Goal: Task Accomplishment & Management: Manage account settings

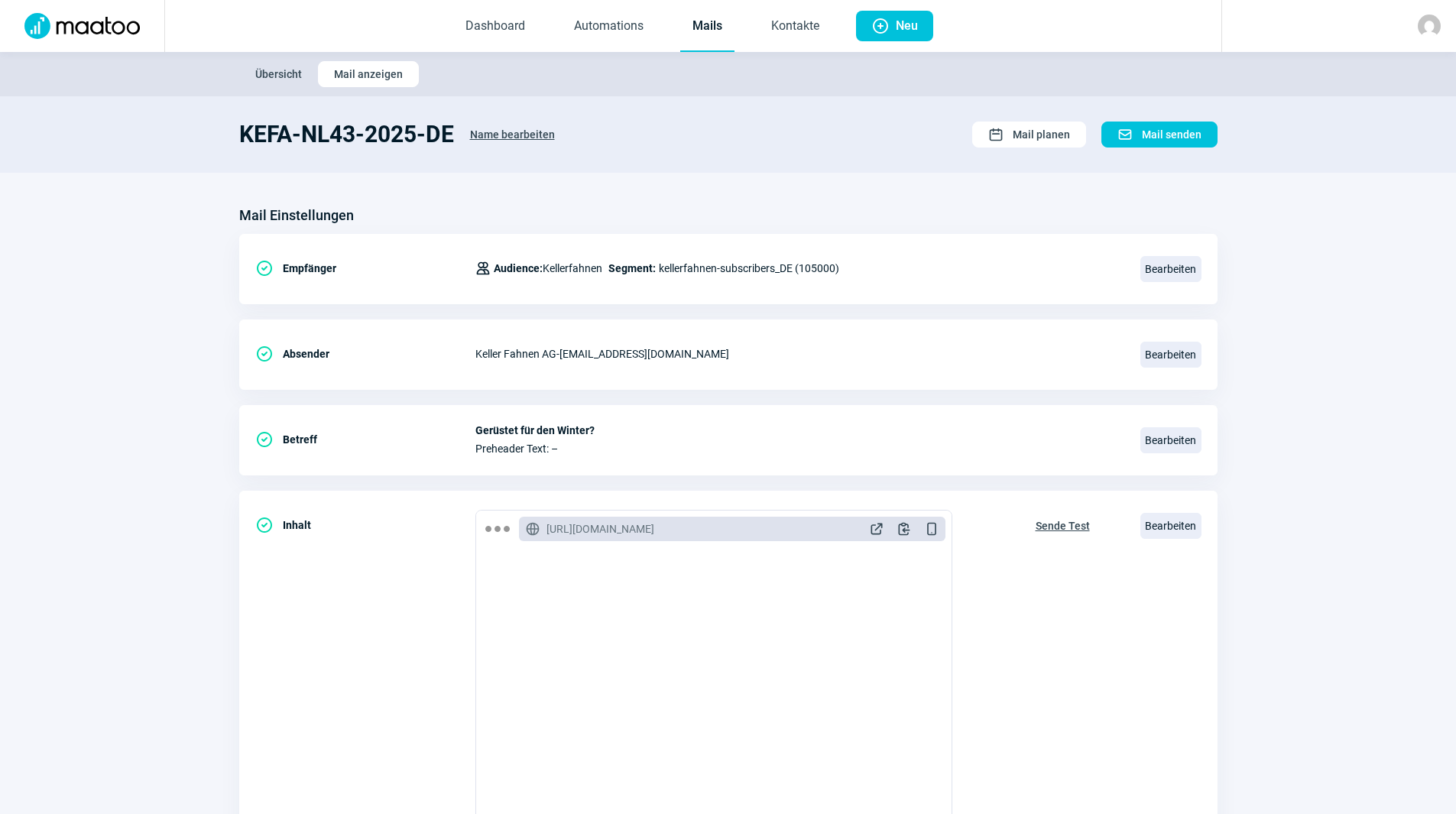
click at [715, 29] on link "Mails" at bounding box center [708, 26] width 54 height 50
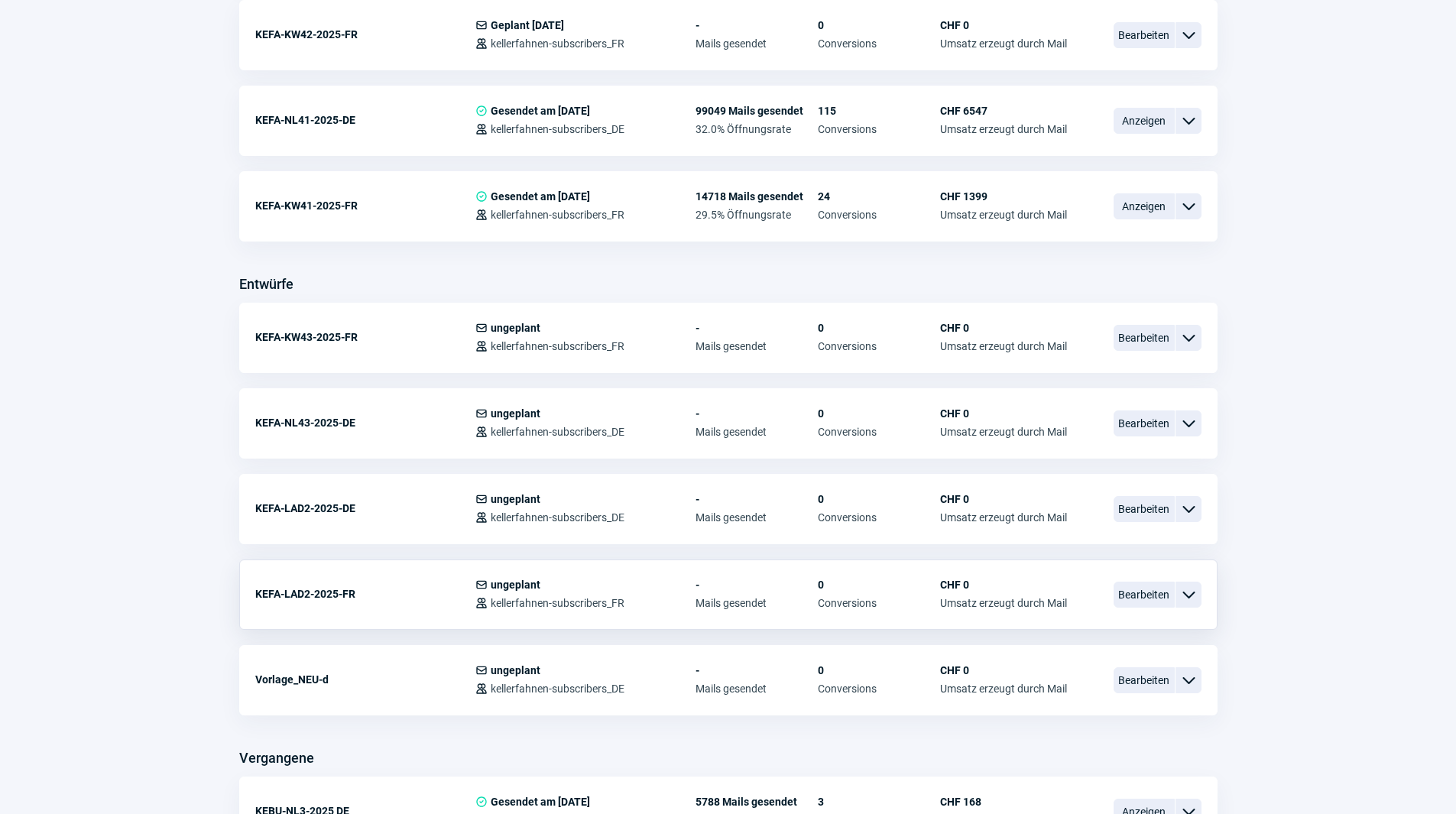
scroll to position [535, 0]
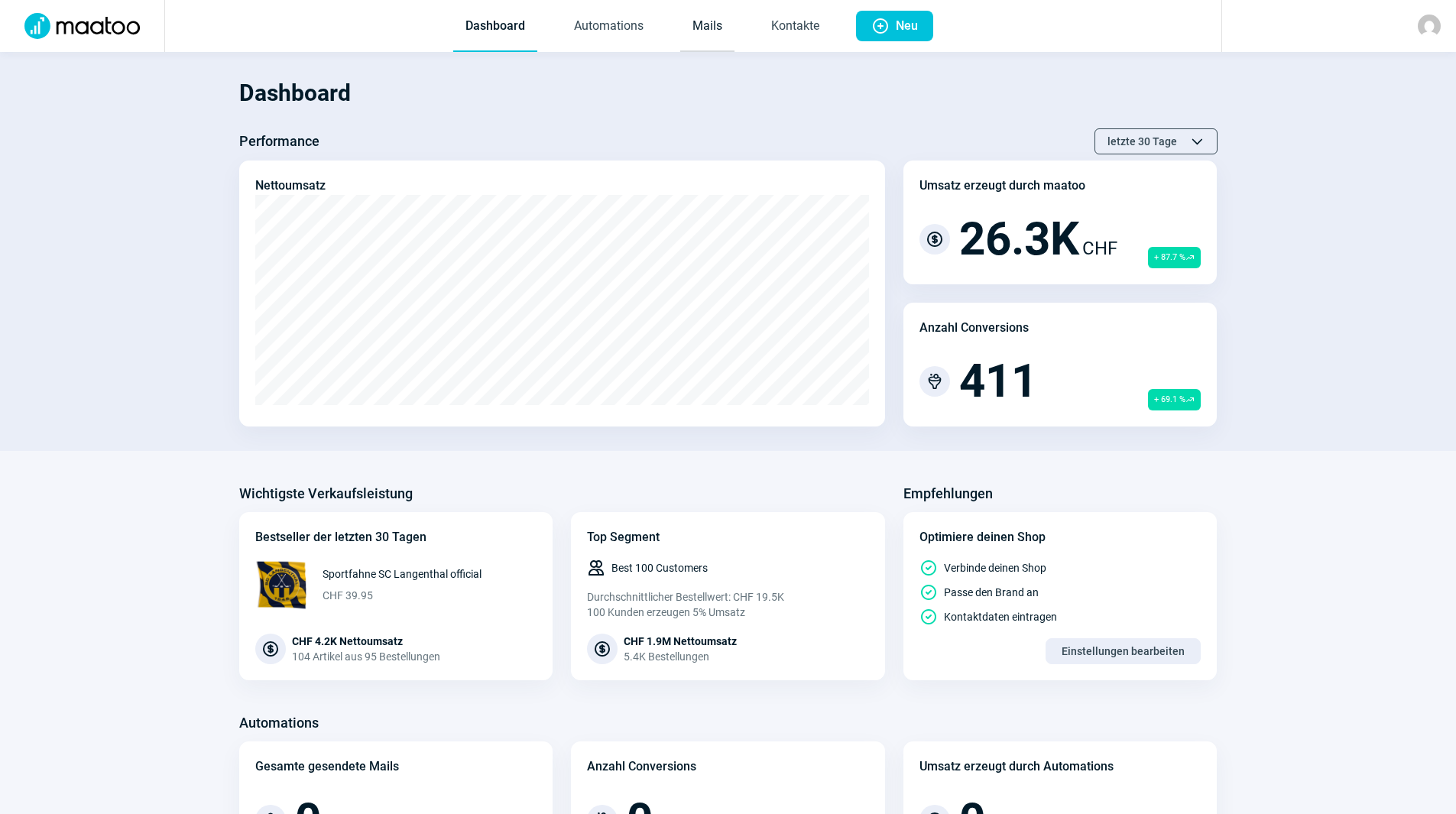
click at [701, 39] on link "Mails" at bounding box center [708, 26] width 54 height 50
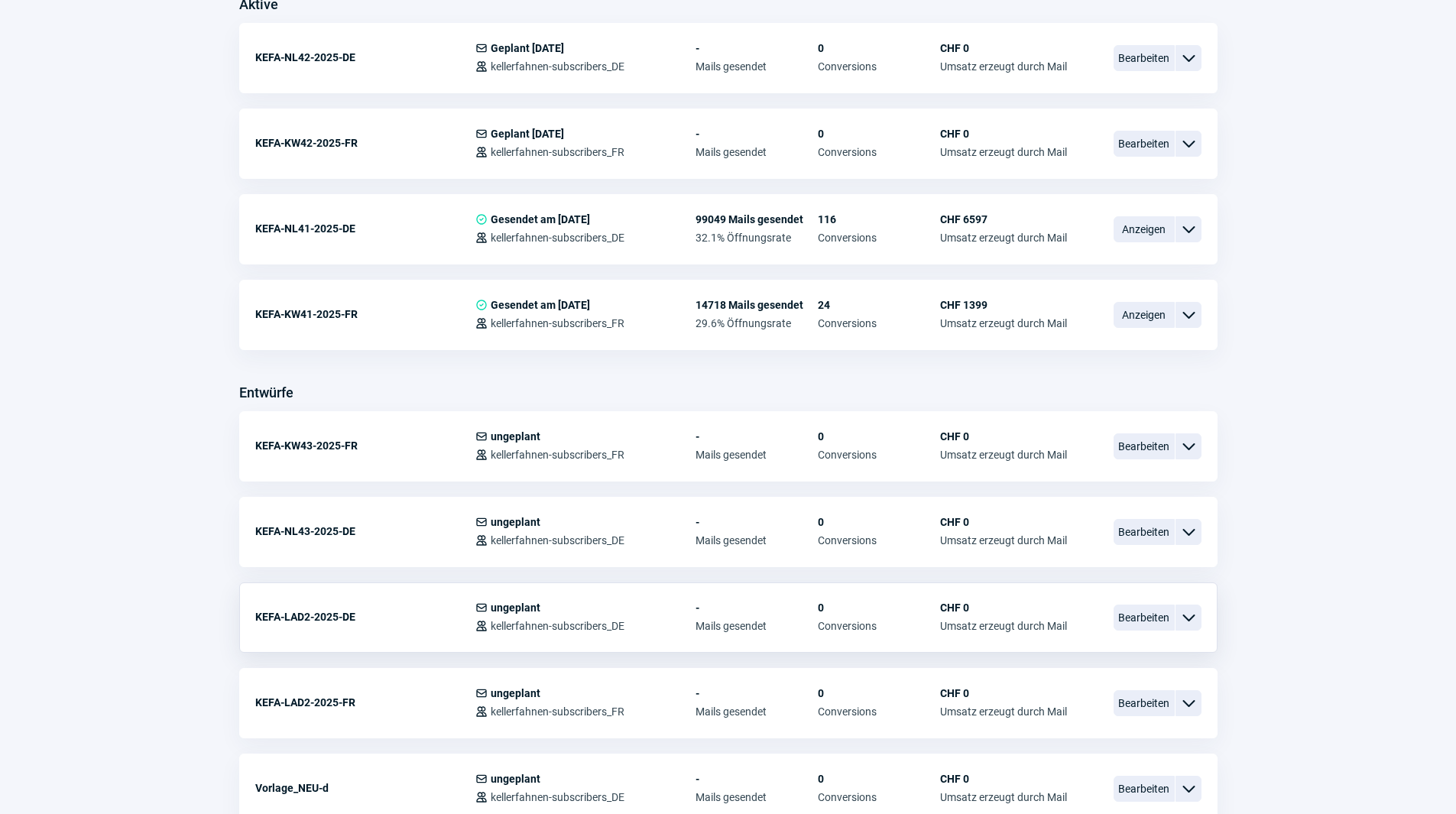
scroll to position [459, 0]
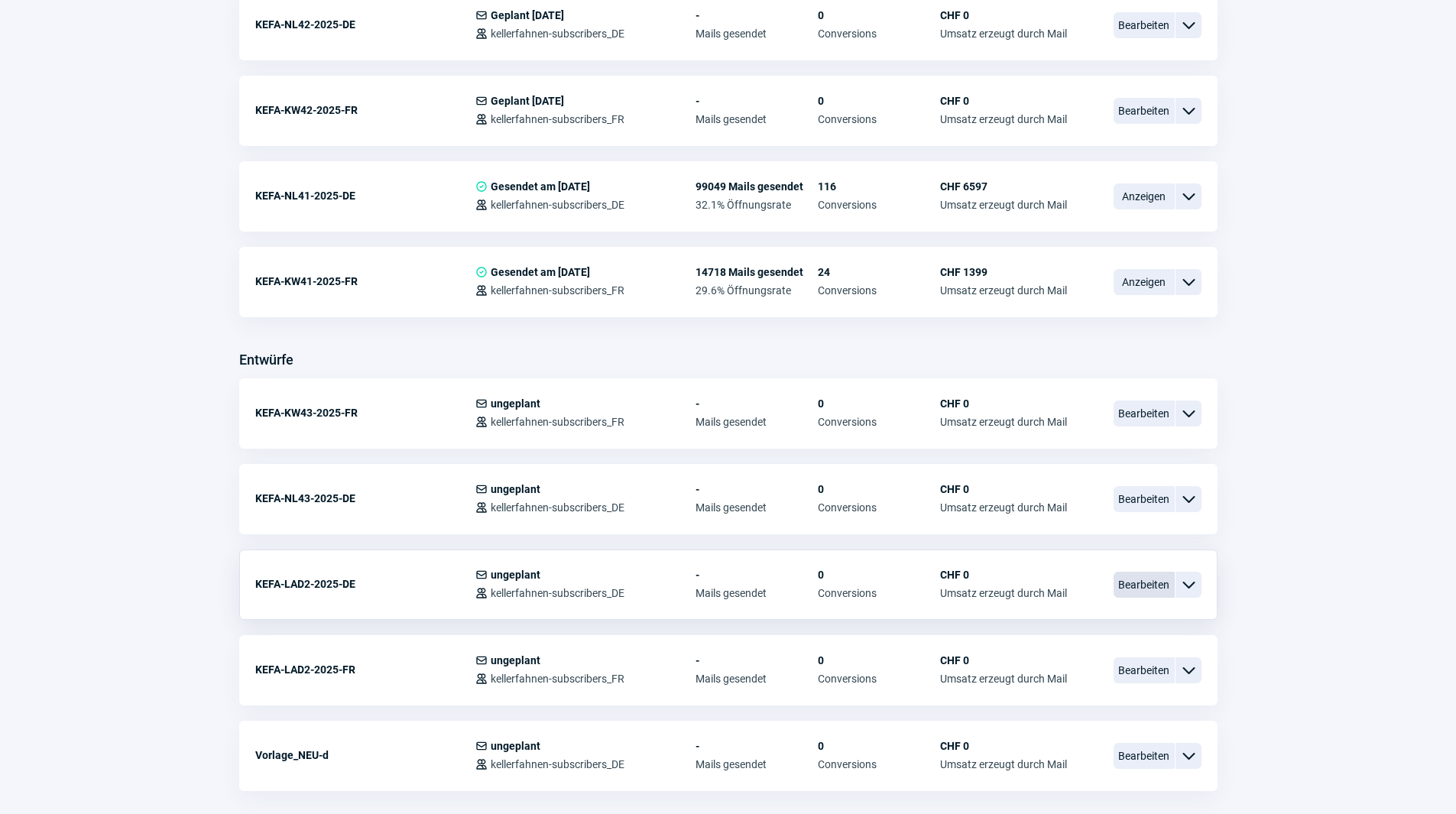
click at [1134, 587] on span "Bearbeiten" at bounding box center [1144, 585] width 61 height 26
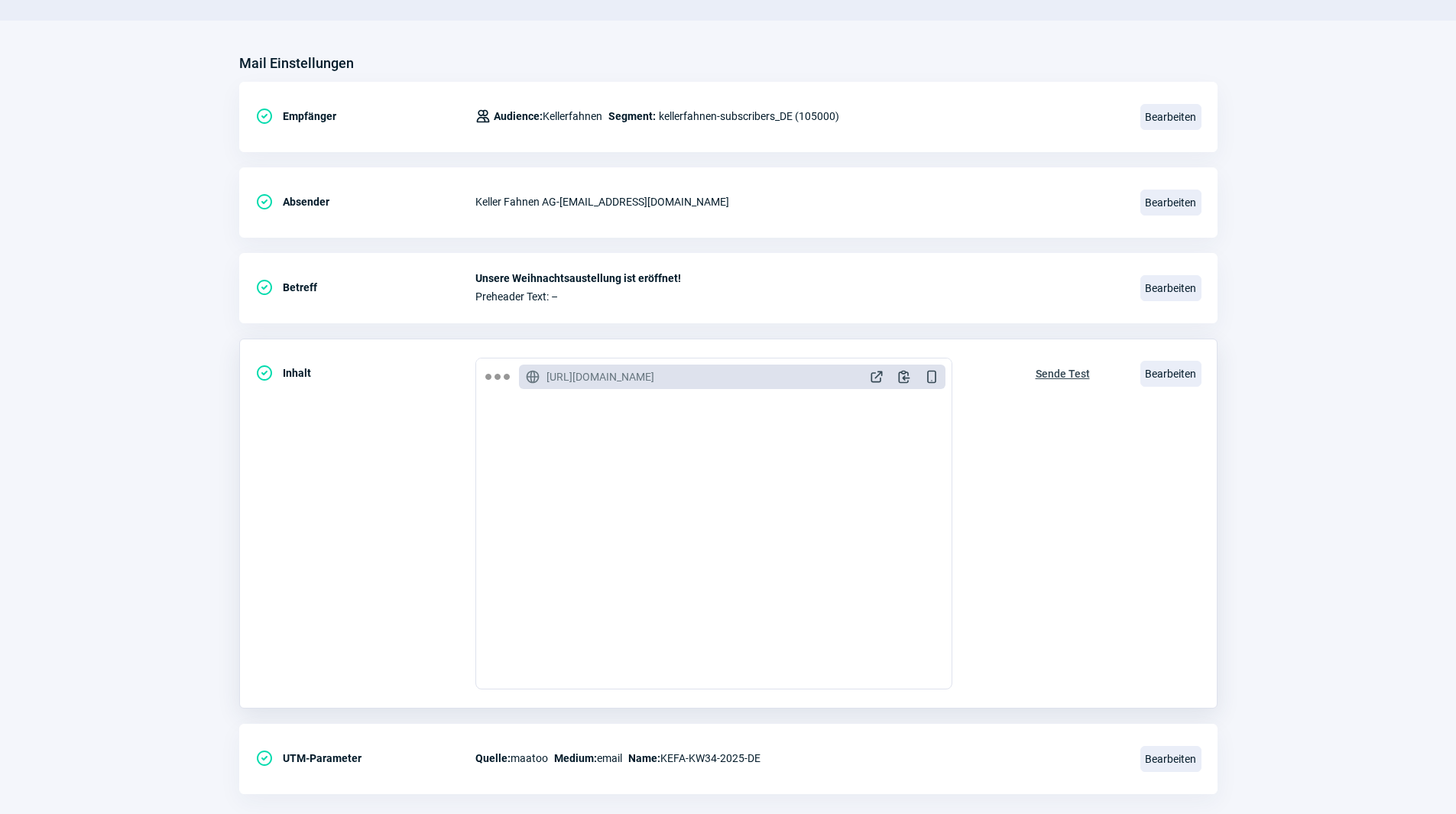
scroll to position [153, 0]
click at [929, 379] on span "DeviceMobile icon" at bounding box center [931, 376] width 15 height 15
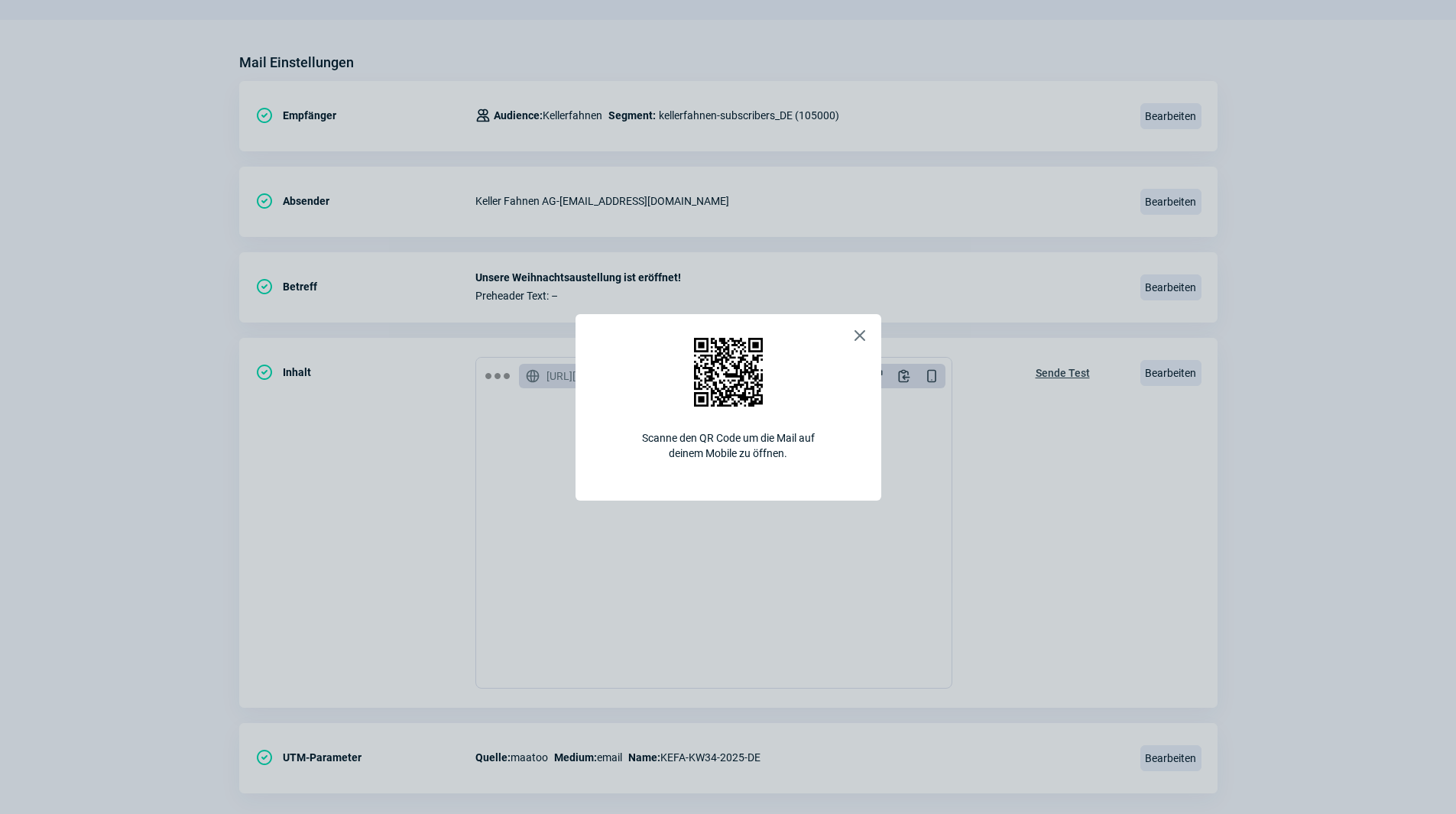
click at [856, 337] on span "X icon" at bounding box center [859, 335] width 18 height 18
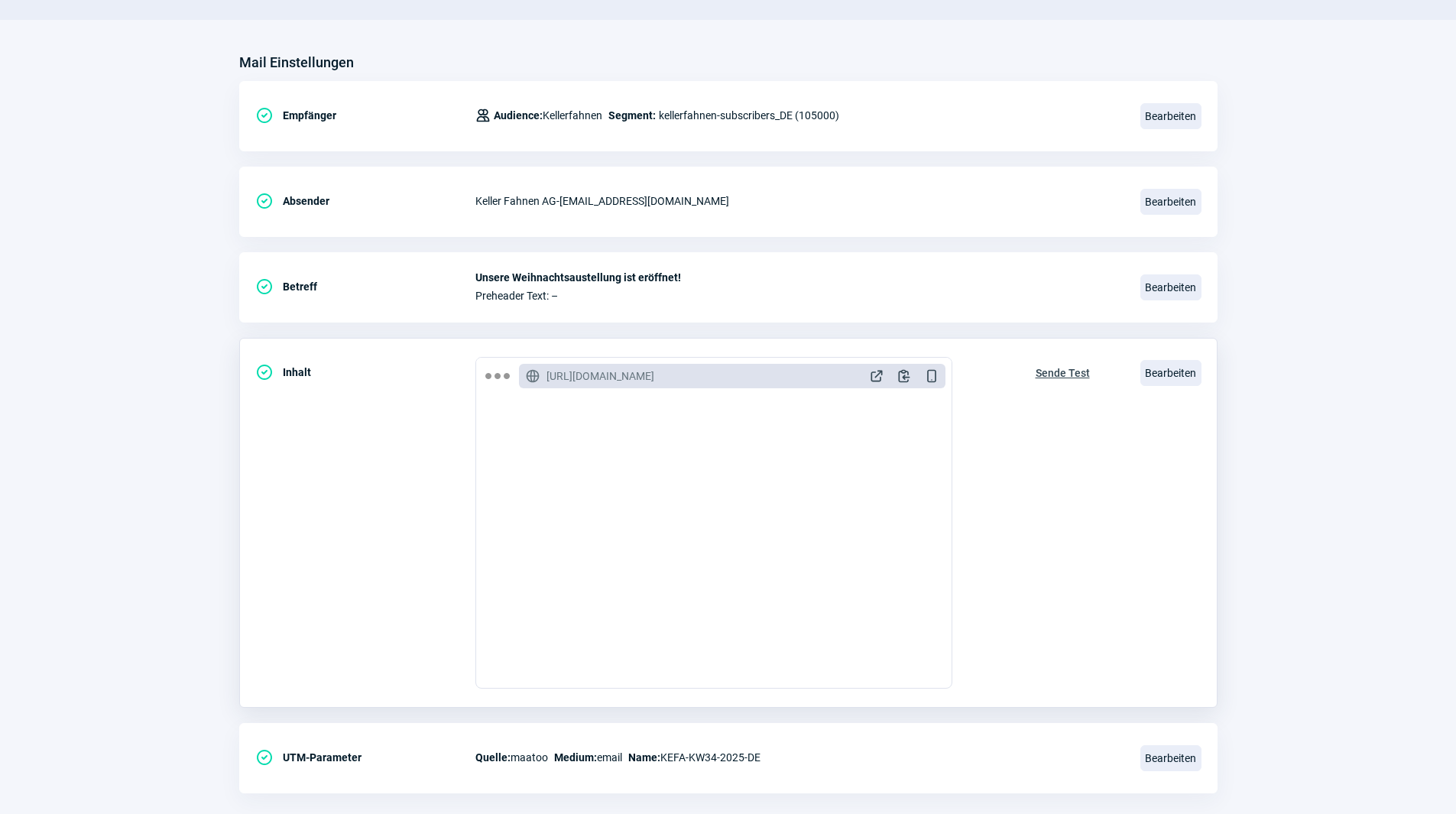
scroll to position [1752, 0]
